Goal: Transaction & Acquisition: Purchase product/service

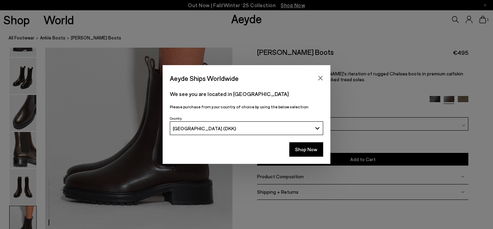
scroll to position [1310, 0]
click at [313, 147] on button "Shop Now" at bounding box center [306, 149] width 34 height 14
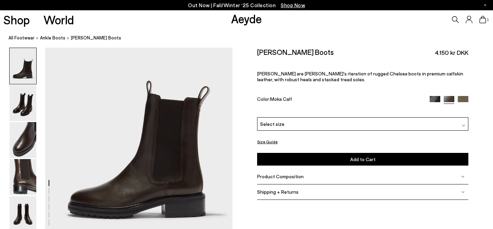
scroll to position [62, 0]
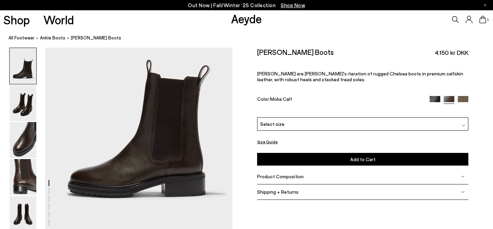
click at [317, 124] on div "Select size" at bounding box center [362, 123] width 211 height 13
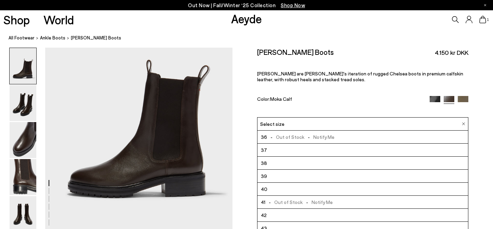
click at [327, 95] on div "[PERSON_NAME] Boots 4.150 kr DKK [PERSON_NAME] are [PERSON_NAME]'s iteration of…" at bounding box center [362, 83] width 211 height 70
